Goal: Task Accomplishment & Management: Complete application form

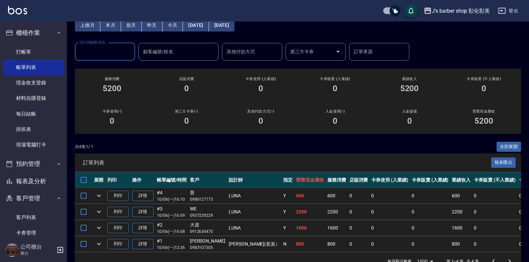
scroll to position [56, 0]
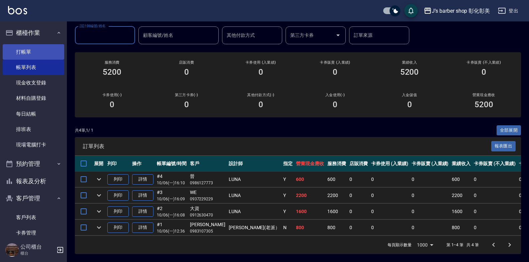
click at [20, 51] on link "打帳單" at bounding box center [34, 51] width 62 height 15
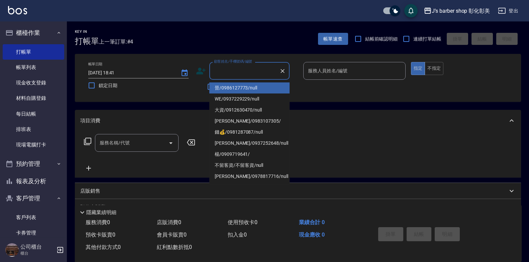
click at [237, 72] on input "顧客姓名/手機號碼/編號" at bounding box center [244, 71] width 64 height 12
type input "ㄨ"
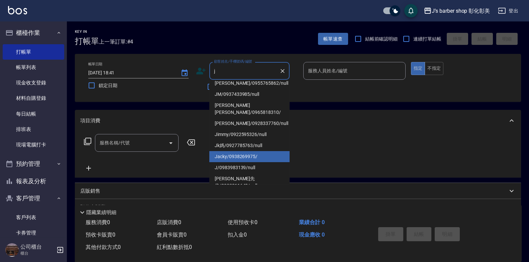
scroll to position [100, 0]
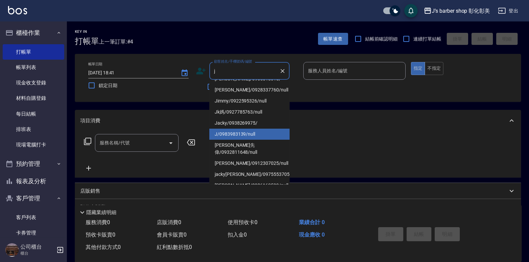
click at [232, 128] on li "J/0983983139/null" at bounding box center [249, 133] width 80 height 11
type input "J/0983983139/null"
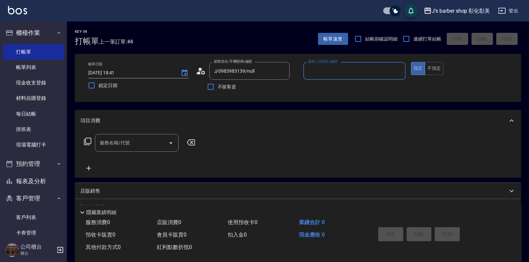
click at [317, 72] on input "服務人員姓名/編號" at bounding box center [354, 71] width 96 height 12
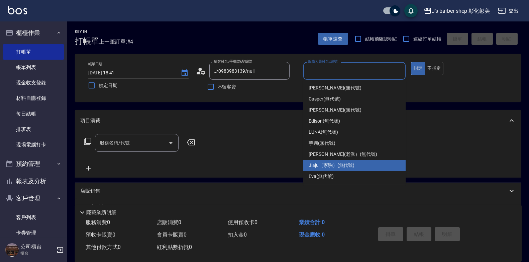
click at [317, 165] on span "Jiaju（家駒） (無代號)" at bounding box center [332, 165] width 46 height 7
click at [317, 165] on div "服務名稱/代號 服務名稱/代號" at bounding box center [298, 154] width 446 height 46
type input "Jiaju（家駒）(無代號)"
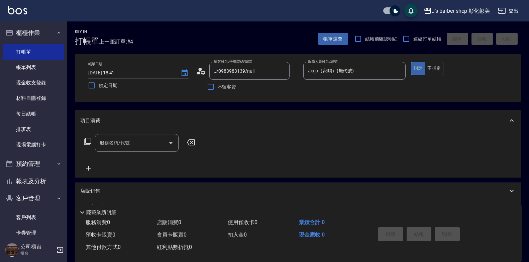
click at [134, 143] on input "服務名稱/代號" at bounding box center [132, 143] width 68 height 12
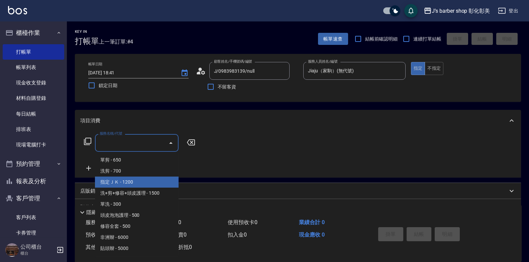
click at [125, 181] on span "指定ＪＫ - 1200" at bounding box center [137, 181] width 84 height 11
type input "指定ＪＫ(102)"
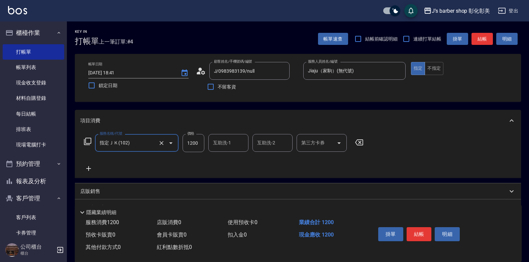
click at [221, 143] on div "互助洗-1 互助洗-1" at bounding box center [228, 143] width 40 height 18
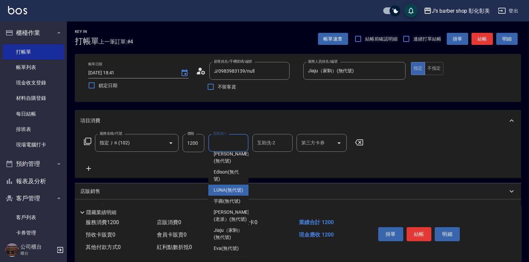
scroll to position [70, 0]
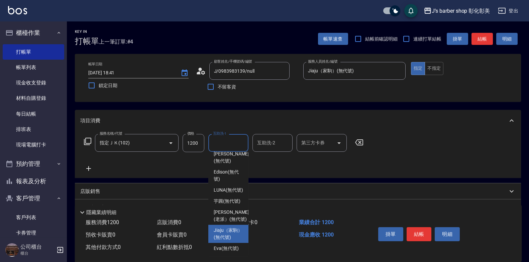
click at [225, 226] on span "Jiaju（家駒） (無代號)" at bounding box center [228, 233] width 29 height 14
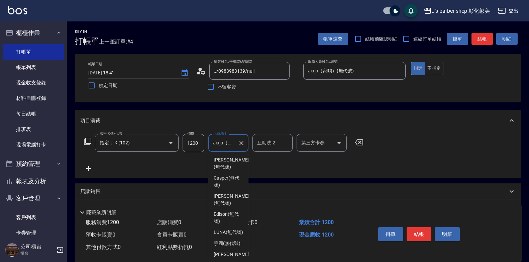
click at [224, 142] on input "Jiaju（家駒）(無代號)" at bounding box center [223, 143] width 24 height 12
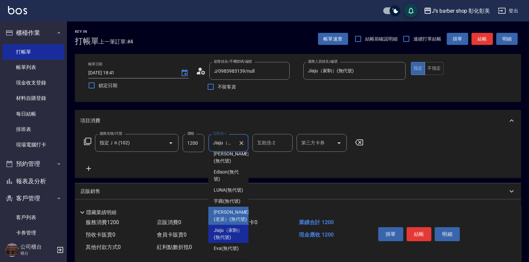
click at [222, 208] on span "[PERSON_NAME](老派） (無代號)" at bounding box center [231, 215] width 35 height 14
type input "[PERSON_NAME](老派）(無代號)"
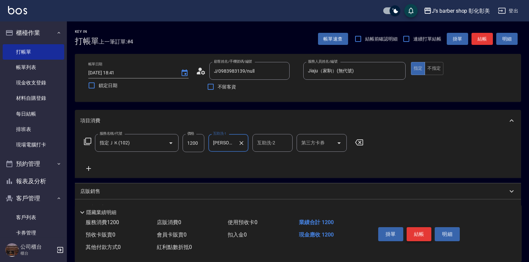
click at [418, 229] on button "結帳" at bounding box center [419, 234] width 25 height 14
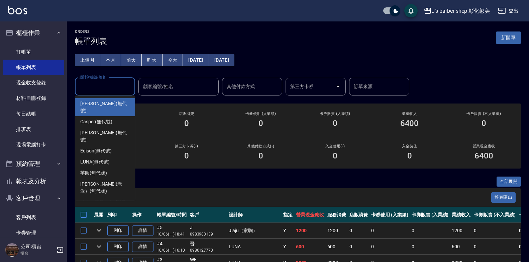
click at [100, 87] on div "設計師編號/姓名 設計師編號/姓名" at bounding box center [105, 87] width 60 height 18
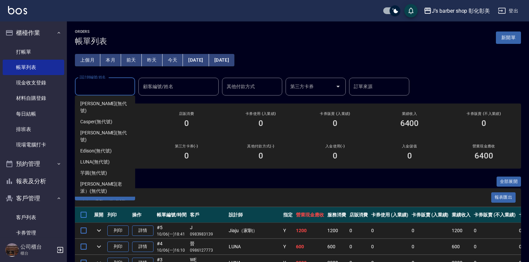
click at [98, 198] on span "Jiaju（家駒） (無代號)" at bounding box center [103, 201] width 46 height 7
type input "Jiaju（家駒）(無代號)"
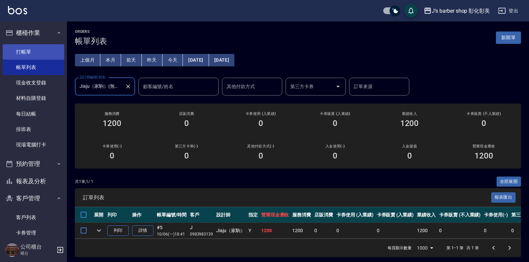
click at [20, 53] on link "打帳單" at bounding box center [34, 51] width 62 height 15
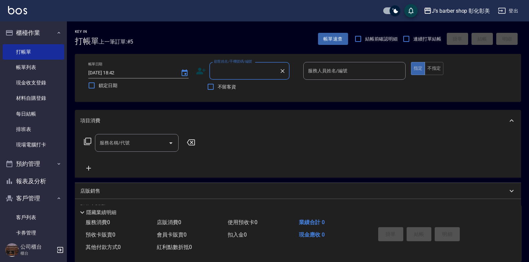
click at [217, 69] on input "顧客姓名/手機號碼/編號" at bounding box center [244, 71] width 64 height 12
click at [252, 88] on li "🐵Hou’r🐵/0918227733/null" at bounding box center [249, 87] width 80 height 11
type input "🐵Hou’r🐵/0918227733/null"
click at [322, 67] on input "服務人員姓名/編號" at bounding box center [354, 71] width 96 height 12
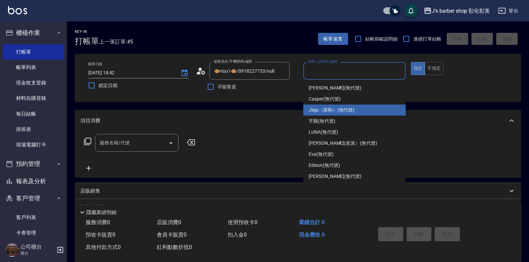
click at [326, 109] on span "Jiaju（家駒） (無代號)" at bounding box center [332, 109] width 46 height 7
type input "Jiaju（家駒）(無代號)"
click at [326, 109] on div "Key In 打帳單 上一筆訂單:#5 帳單速查 結帳前確認明細 連續打單結帳 掛單 結帳 明細 帳單日期 [DATE] 18:42 鎖定日期 顧客姓名/手機…" at bounding box center [298, 174] width 462 height 306
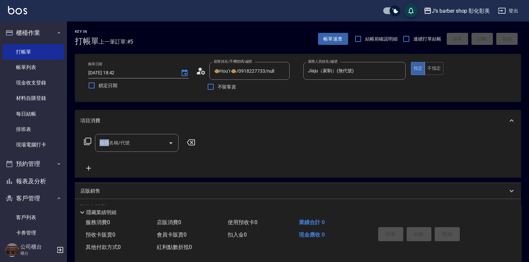
click at [170, 144] on icon "Open" at bounding box center [171, 143] width 8 height 8
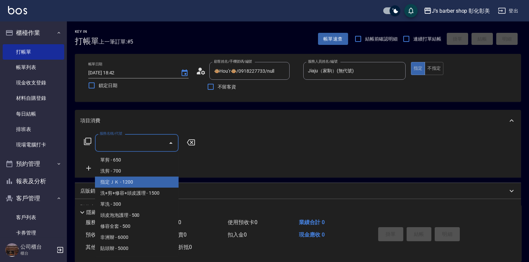
click at [115, 183] on span "指定ＪＫ - 1200" at bounding box center [137, 181] width 84 height 11
type input "指定ＪＫ(102)"
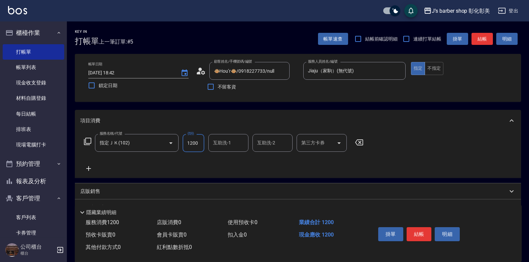
click at [193, 140] on input "1200" at bounding box center [194, 143] width 22 height 18
type input "1000"
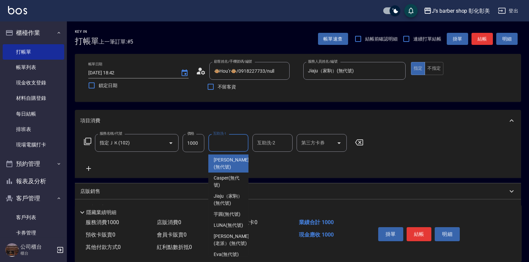
click at [215, 143] on input "互助洗-1" at bounding box center [228, 143] width 34 height 12
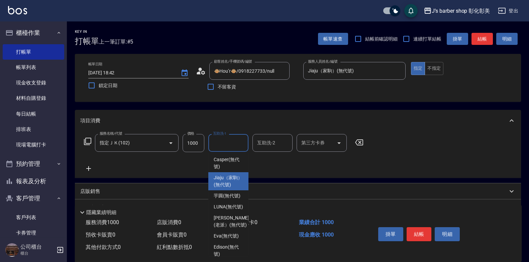
scroll to position [33, 0]
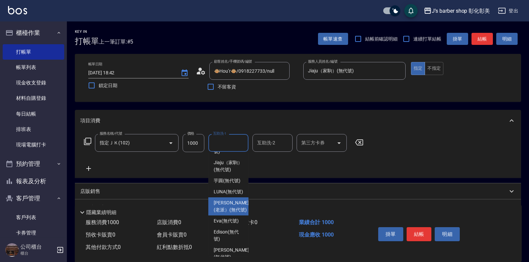
click at [224, 213] on span "[PERSON_NAME](老派） (無代號)" at bounding box center [231, 206] width 35 height 14
type input "[PERSON_NAME](老派）(無代號)"
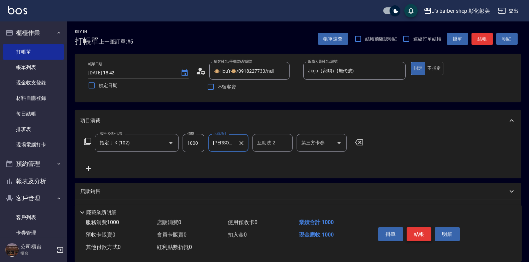
click at [416, 233] on button "結帳" at bounding box center [419, 234] width 25 height 14
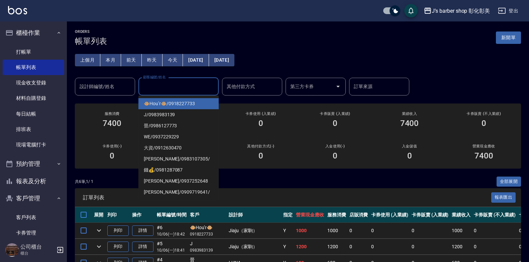
click at [145, 86] on input "顧客編號/姓名" at bounding box center [179, 87] width 74 height 12
click at [173, 89] on input "顧客編號/姓名" at bounding box center [179, 87] width 74 height 12
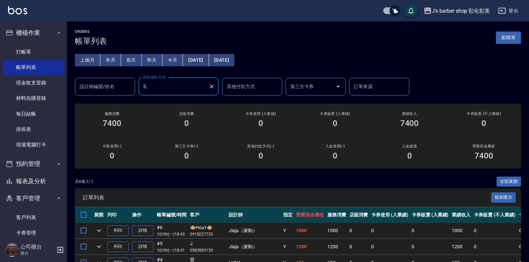
type input "5"
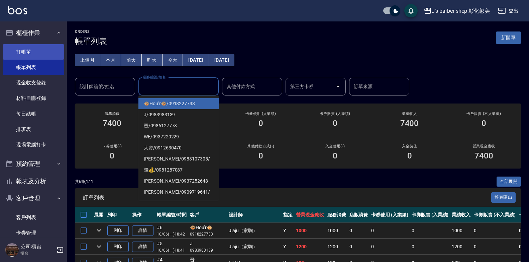
click at [25, 52] on link "打帳單" at bounding box center [34, 51] width 62 height 15
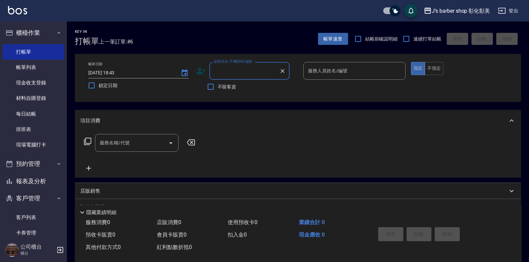
click at [219, 76] on input "顧客姓名/手機號碼/編號" at bounding box center [244, 71] width 64 height 12
type input "5"
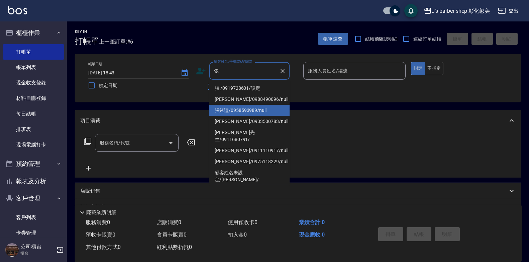
scroll to position [67, 0]
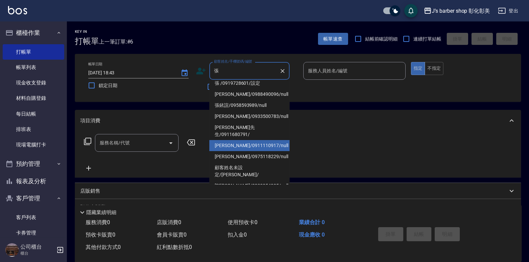
click at [234, 78] on li "張/0968775822/null" at bounding box center [249, 72] width 80 height 11
type input "張/0968775822/null"
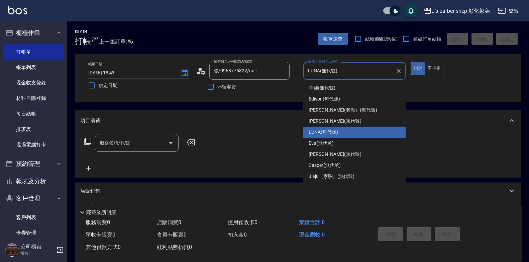
click at [339, 72] on input "LUNA(無代號)" at bounding box center [349, 71] width 86 height 12
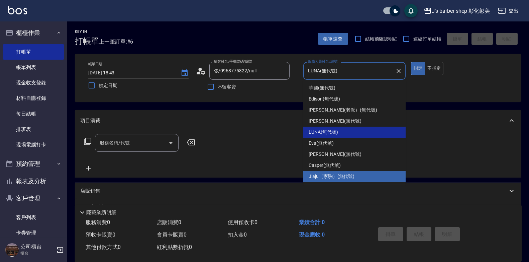
click at [322, 175] on span "Jiaju（家駒） (無代號)" at bounding box center [332, 176] width 46 height 7
type input "Jiaju（家駒）(無代號)"
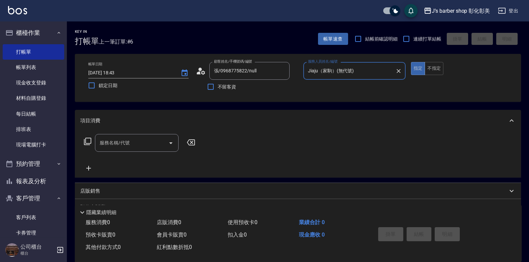
click at [130, 143] on input "服務名稱/代號" at bounding box center [132, 143] width 68 height 12
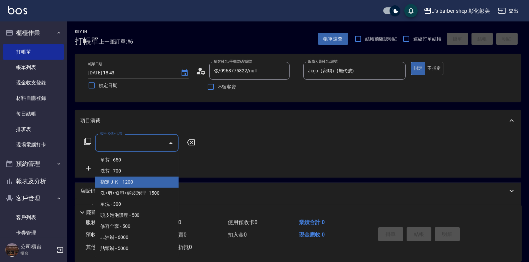
click at [128, 180] on span "指定ＪＫ - 1200" at bounding box center [137, 181] width 84 height 11
type input "指定ＪＫ(102)"
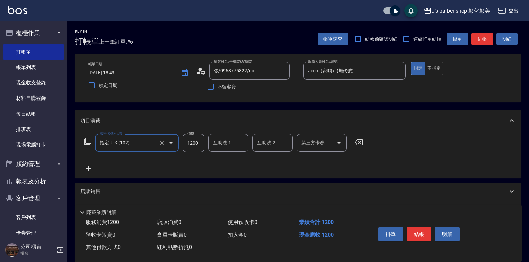
click at [223, 145] on input "互助洗-1" at bounding box center [228, 143] width 34 height 12
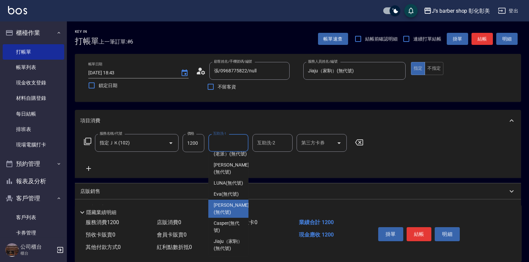
scroll to position [70, 0]
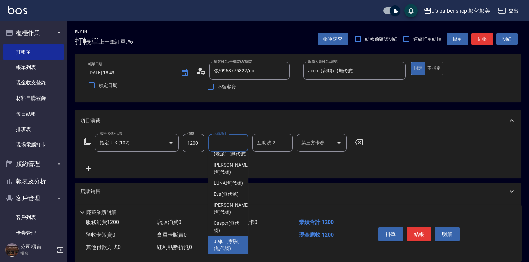
click at [221, 238] on span "Jiaju（家駒） (無代號)" at bounding box center [228, 245] width 29 height 14
type input "Jiaju（家駒）(無代號)"
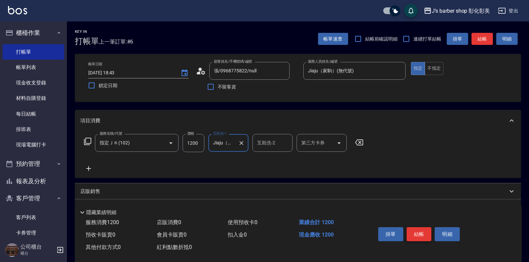
click at [415, 228] on button "結帳" at bounding box center [419, 234] width 25 height 14
click at [415, 228] on div "掛單 結帳 明細" at bounding box center [419, 234] width 87 height 21
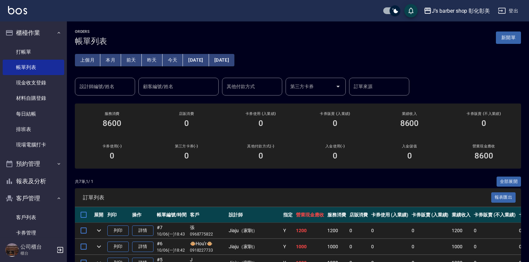
click at [98, 89] on input "設計師編號/姓名" at bounding box center [105, 87] width 54 height 12
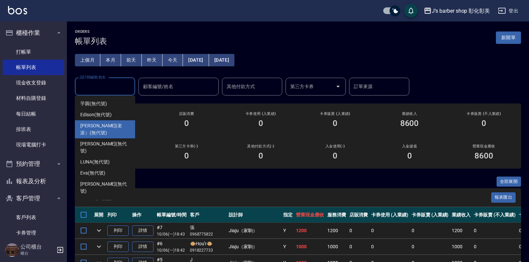
click at [96, 126] on span "[PERSON_NAME](老派） (無代號)" at bounding box center [105, 129] width 50 height 14
type input "[PERSON_NAME](老派）(無代號)"
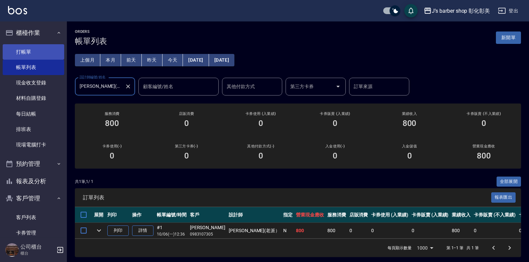
click at [22, 46] on link "打帳單" at bounding box center [34, 51] width 62 height 15
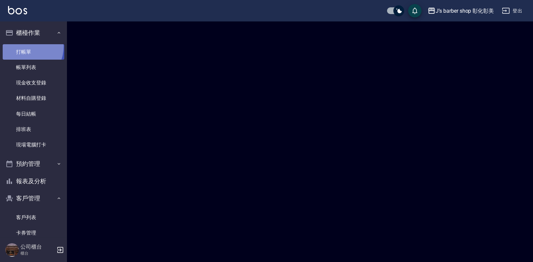
click at [22, 46] on link "打帳單" at bounding box center [34, 51] width 62 height 15
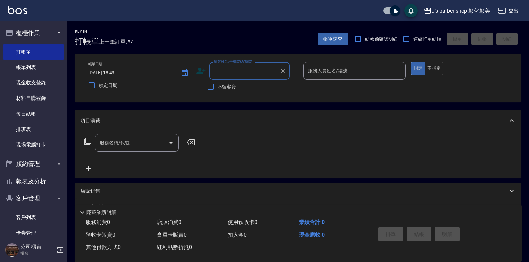
click at [228, 71] on input "顧客姓名/手機號碼/編號" at bounding box center [244, 71] width 64 height 12
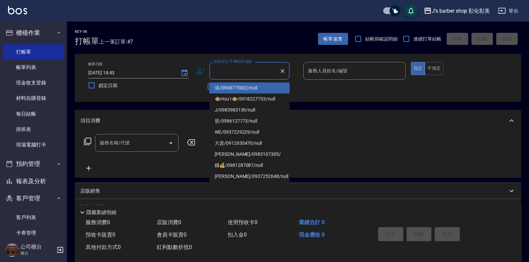
drag, startPoint x: 198, startPoint y: 93, endPoint x: 206, endPoint y: 89, distance: 8.8
click at [199, 93] on div "不留客資" at bounding box center [243, 87] width 94 height 14
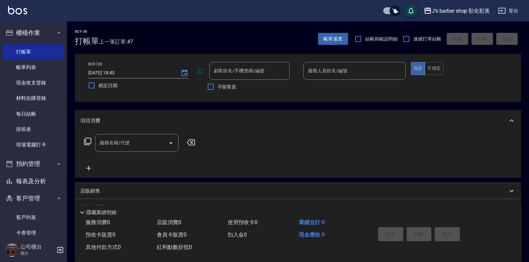
click at [210, 87] on input "不留客資" at bounding box center [211, 87] width 14 height 14
click at [213, 84] on input "不留客資" at bounding box center [211, 87] width 14 height 14
checkbox input "true"
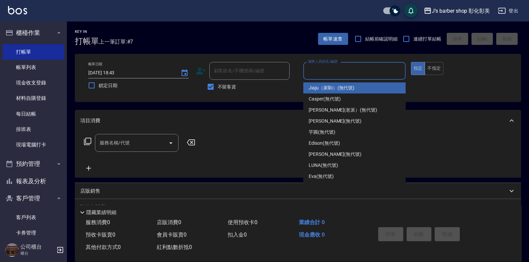
click at [316, 69] on input "服務人員姓名/編號" at bounding box center [354, 71] width 96 height 12
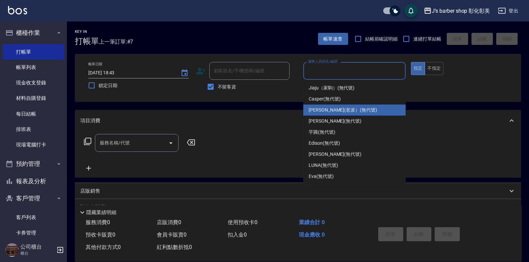
click at [321, 108] on span "[PERSON_NAME](老派） (無代號)" at bounding box center [343, 109] width 69 height 7
type input "[PERSON_NAME](老派）(無代號)"
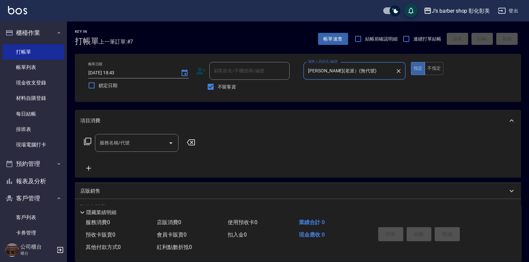
click at [171, 143] on icon "Open" at bounding box center [170, 143] width 3 height 2
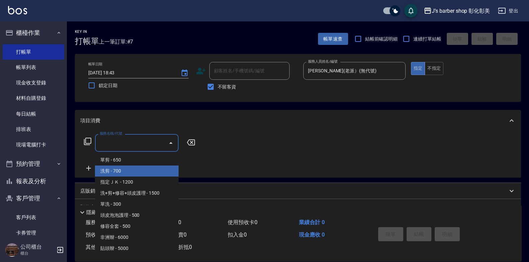
click at [113, 170] on span "洗剪 - 700" at bounding box center [137, 170] width 84 height 11
type input "洗剪(101)"
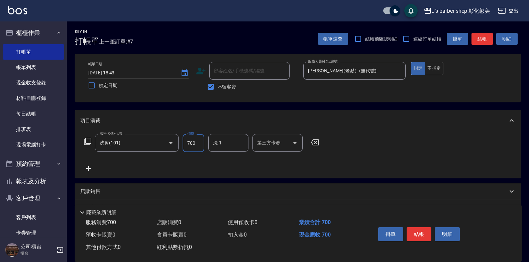
click at [195, 141] on input "700" at bounding box center [194, 143] width 22 height 18
type input "800"
click at [228, 144] on input "洗-1" at bounding box center [228, 143] width 34 height 12
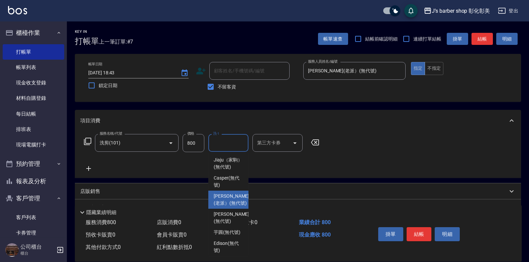
click at [216, 206] on span "[PERSON_NAME](老派） (無代號)" at bounding box center [231, 199] width 35 height 14
type input "[PERSON_NAME](老派）(無代號)"
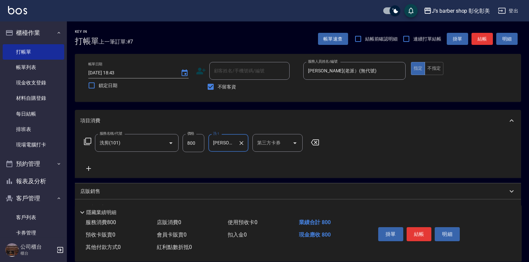
click at [419, 227] on button "結帳" at bounding box center [419, 234] width 25 height 14
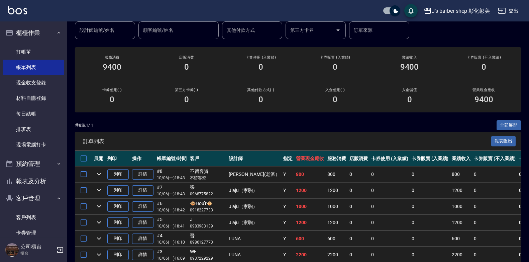
scroll to position [54, 0]
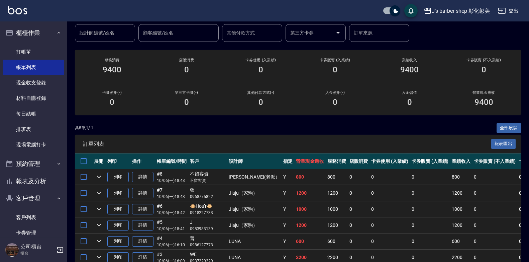
click at [105, 35] on div "設計師編號/姓名 設計師編號/姓名" at bounding box center [105, 33] width 60 height 18
click at [160, 92] on h2 "第三方卡券(-)" at bounding box center [186, 92] width 58 height 4
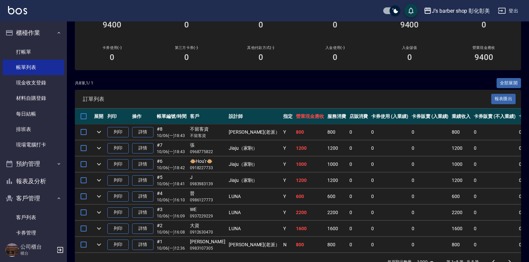
scroll to position [87, 0]
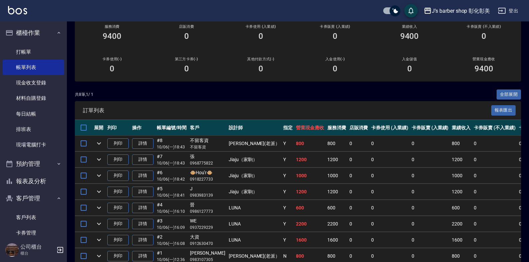
click at [20, 42] on ul "打帳單 帳單列表 現金收支登錄 材料自購登錄 每日結帳 排班表 現場電腦打卡" at bounding box center [34, 98] width 62 height 114
click at [26, 47] on link "打帳單" at bounding box center [34, 51] width 62 height 15
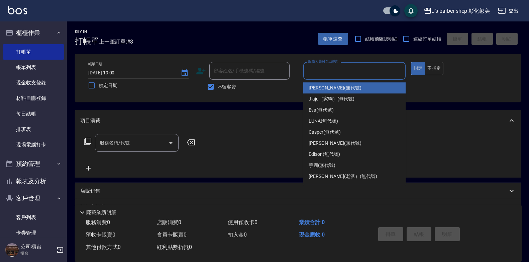
click at [319, 67] on input "服務人員姓名/編號" at bounding box center [354, 71] width 96 height 12
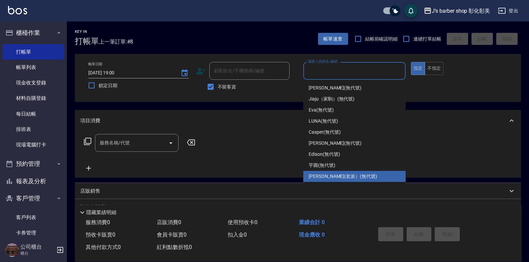
click at [327, 175] on span "[PERSON_NAME](老派） (無代號)" at bounding box center [343, 176] width 69 height 7
type input "[PERSON_NAME](老派）(無代號)"
click at [327, 175] on div "服務名稱/代號 服務名稱/代號" at bounding box center [298, 154] width 446 height 46
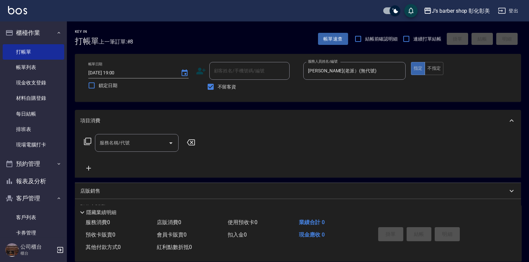
click at [432, 59] on div "帳單日期 [DATE] 19:00 鎖定日期 顧客姓名/手機號碼/編號 顧客姓名/手機號碼/編號 不留客資 服務人員姓名/編號 [PERSON_NAME](老…" at bounding box center [298, 78] width 446 height 48
click at [435, 64] on button "不指定" at bounding box center [434, 68] width 19 height 13
click at [135, 139] on input "服務名稱/代號" at bounding box center [132, 143] width 68 height 12
click at [136, 155] on div "服務名稱/代號 服務名稱/代號" at bounding box center [139, 153] width 119 height 38
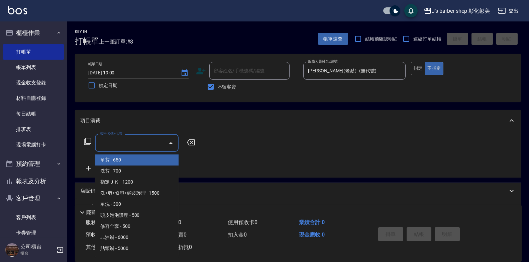
click at [140, 146] on input "服務名稱/代號" at bounding box center [132, 143] width 68 height 12
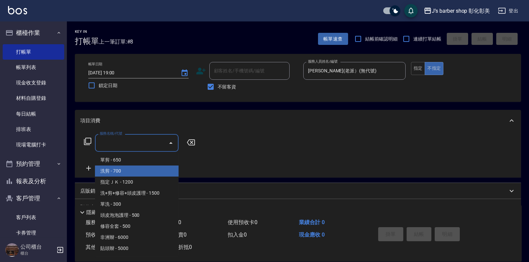
click at [141, 176] on span "洗剪 - 700" at bounding box center [137, 170] width 84 height 11
type input "洗剪(101)"
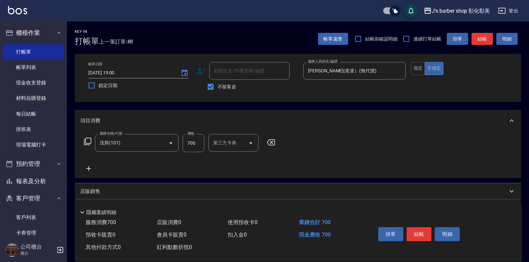
click at [141, 176] on div "服務名稱/代號 洗剪(101) 服務名稱/代號 價格 700 價格 第三方卡券 第三方卡券" at bounding box center [298, 154] width 446 height 46
drag, startPoint x: 141, startPoint y: 176, endPoint x: 194, endPoint y: 138, distance: 65.3
click at [194, 138] on input "700" at bounding box center [194, 143] width 22 height 18
type input "800"
click at [222, 144] on input "洗-1" at bounding box center [228, 143] width 34 height 12
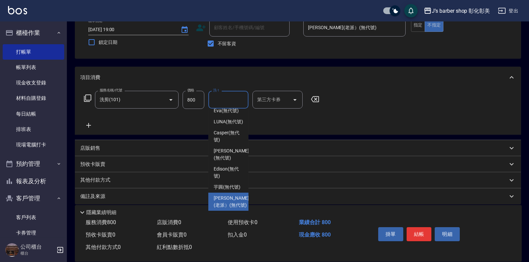
scroll to position [50, 0]
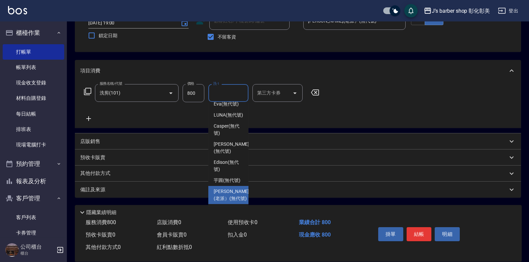
click at [225, 189] on span "[PERSON_NAME](老派） (無代號)" at bounding box center [231, 195] width 35 height 14
type input "[PERSON_NAME](老派）(無代號)"
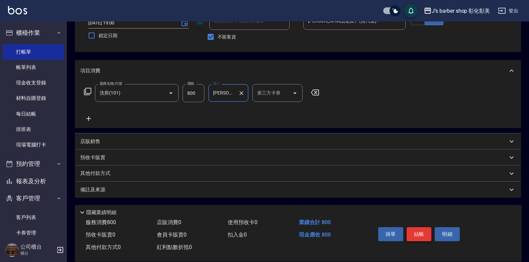
click at [425, 227] on button "結帳" at bounding box center [419, 234] width 25 height 14
